Goal: Find specific page/section: Find specific page/section

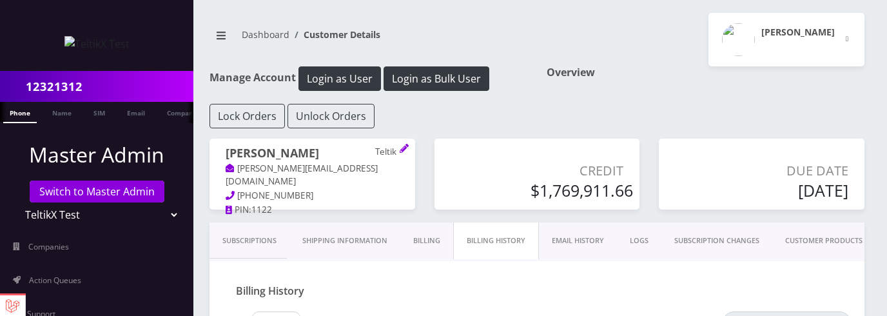
scroll to position [119, 0]
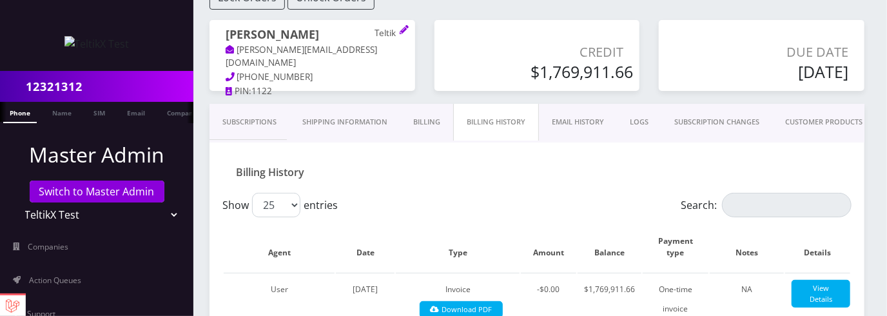
click at [421, 86] on div "Prajwal Shrestha Teltik prajwal@britewireless.com 984-254-6233 PIN: 1122" at bounding box center [312, 63] width 225 height 87
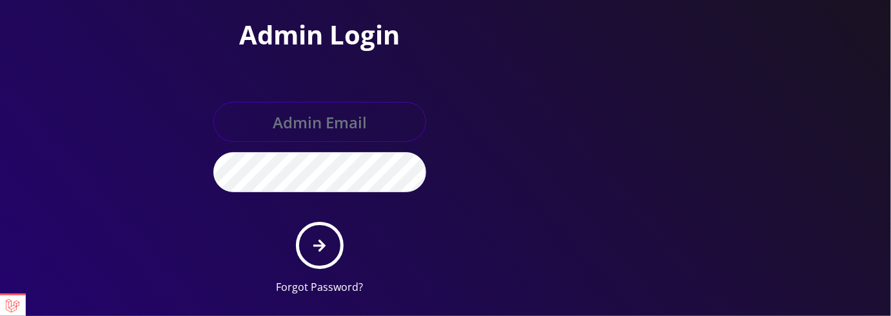
click at [338, 126] on input "text" at bounding box center [319, 122] width 213 height 40
type input "master@britex.pw"
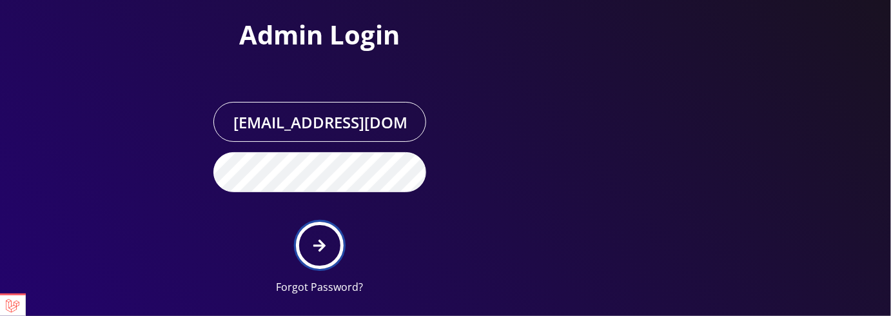
click at [320, 239] on icon "submit" at bounding box center [319, 245] width 12 height 12
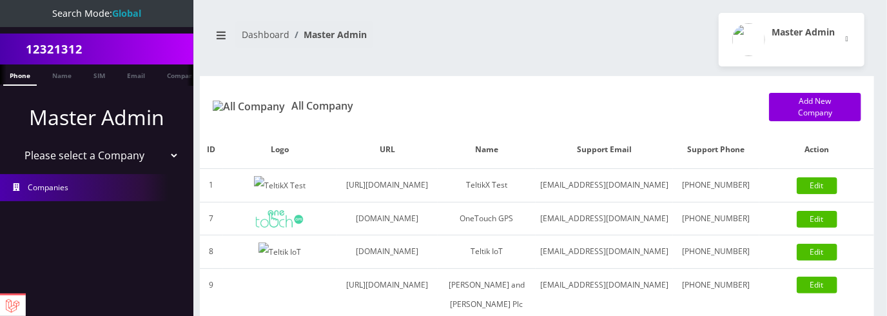
click at [115, 161] on select "Please select a Company TeltikX Test OneTouch GPS Teltik IoT [PERSON_NAME] and …" at bounding box center [97, 155] width 164 height 24
select select "1"
click at [15, 143] on select "Please select a Company TeltikX Test OneTouch GPS Teltik IoT [PERSON_NAME] and …" at bounding box center [97, 155] width 164 height 24
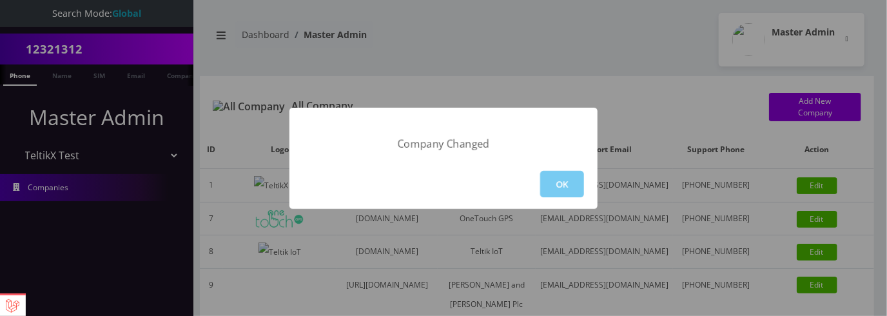
click at [560, 184] on button "OK" at bounding box center [562, 184] width 44 height 26
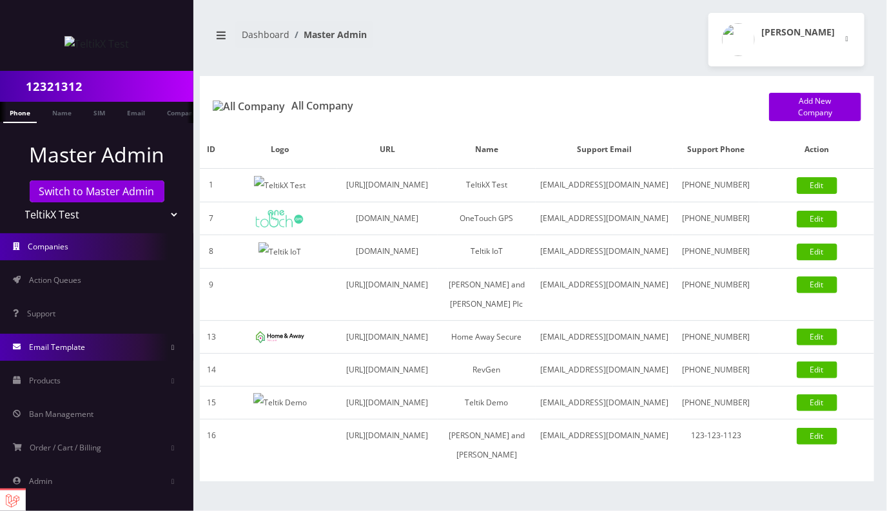
click at [92, 315] on link "Email Template" at bounding box center [96, 347] width 193 height 27
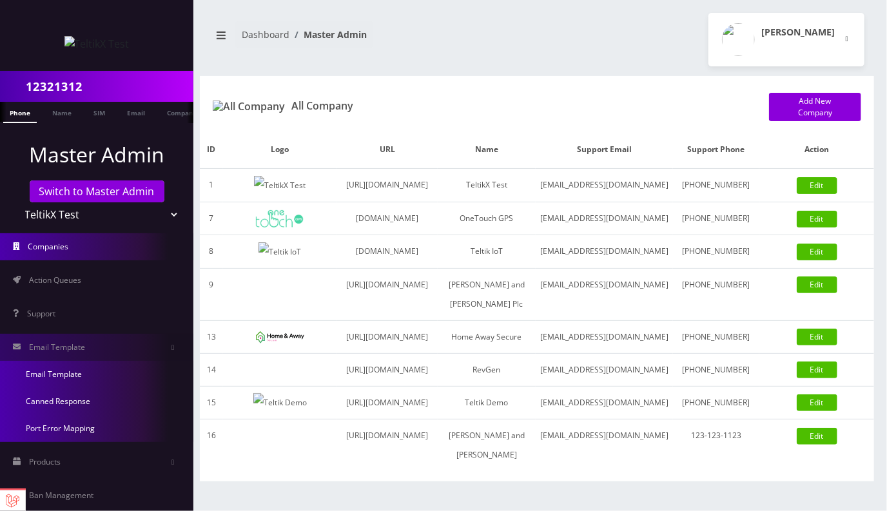
click at [53, 315] on link "Email Template" at bounding box center [96, 374] width 193 height 27
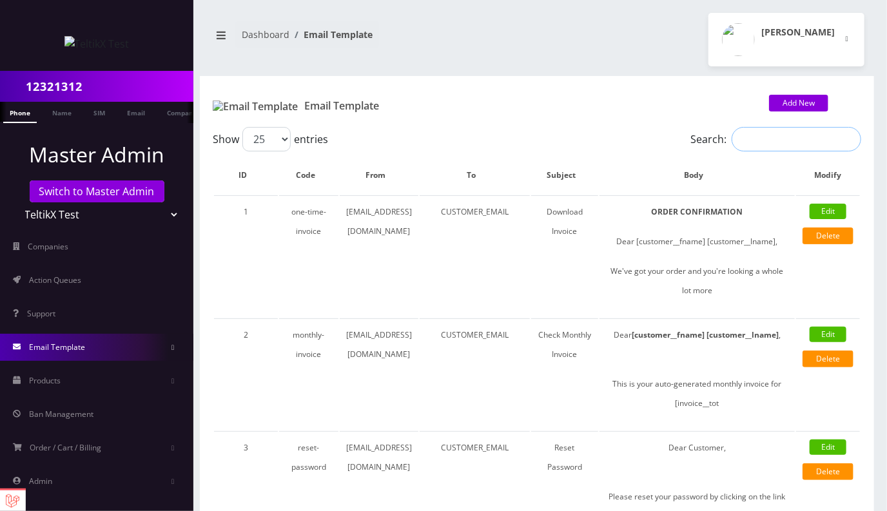
click at [775, 145] on input "Search:" at bounding box center [797, 139] width 130 height 24
type input "Download"
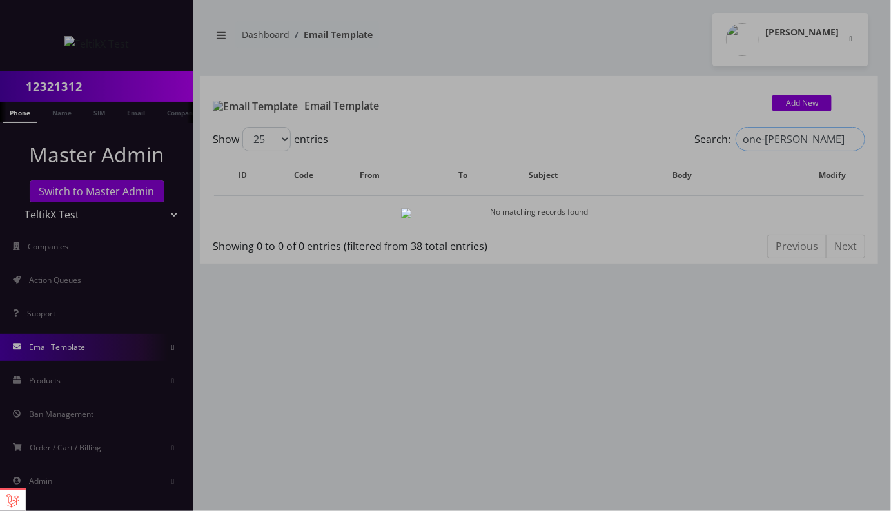
type input "one-time"
